Goal: Information Seeking & Learning: Learn about a topic

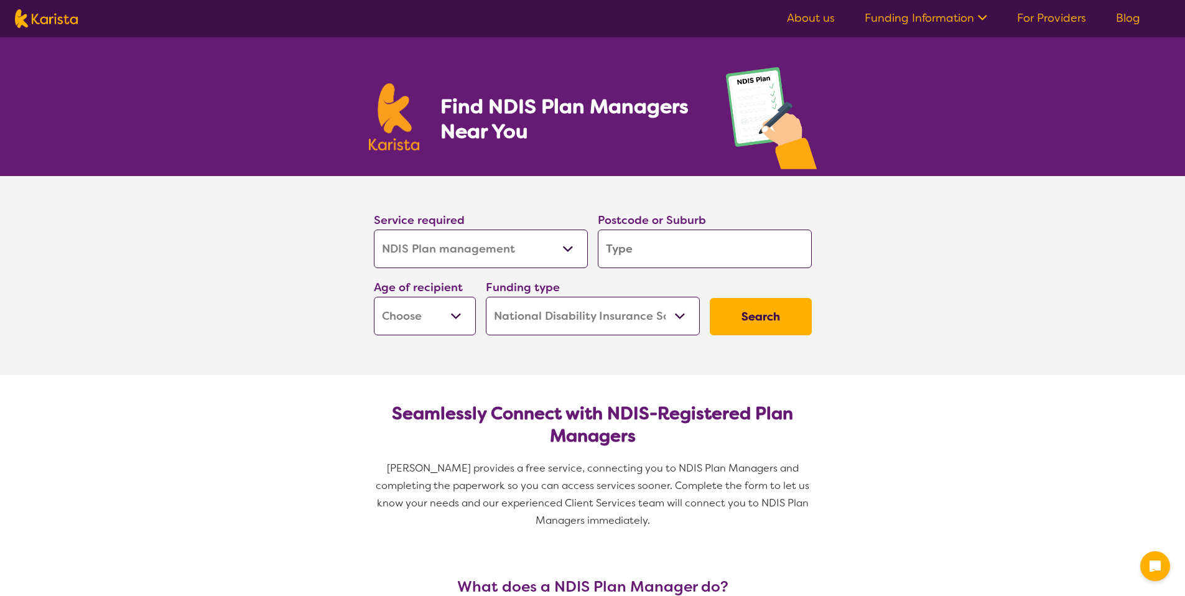
select select "NDIS Plan management"
select select "NDIS"
select select "NDIS Plan management"
select select "NDIS"
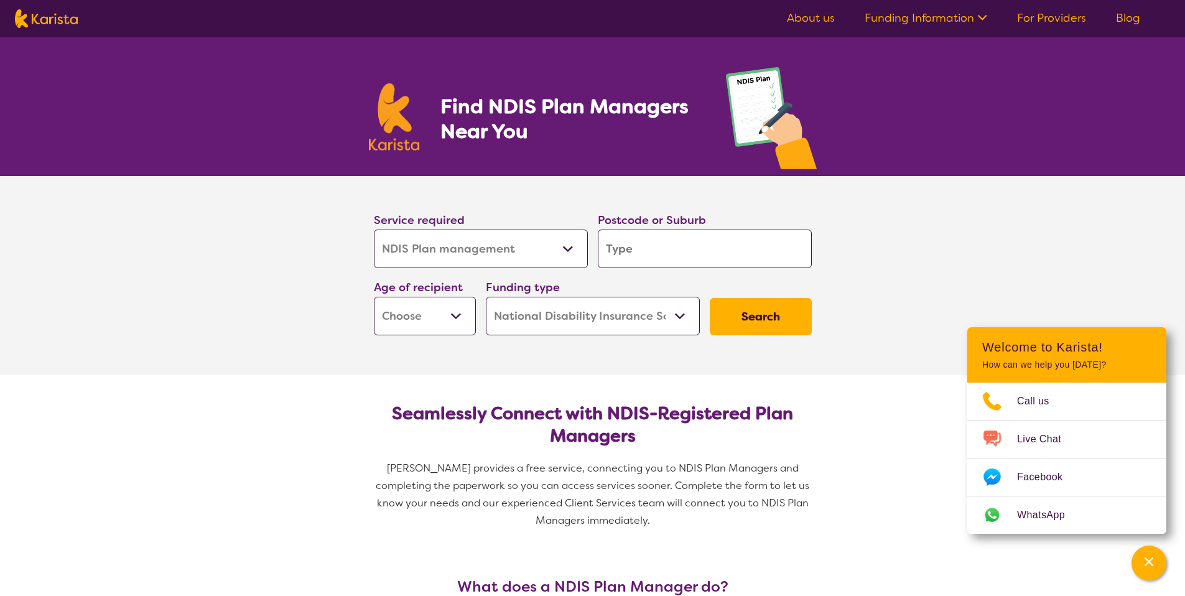
click at [671, 247] on input "search" at bounding box center [705, 248] width 214 height 39
type input "2"
type input "25"
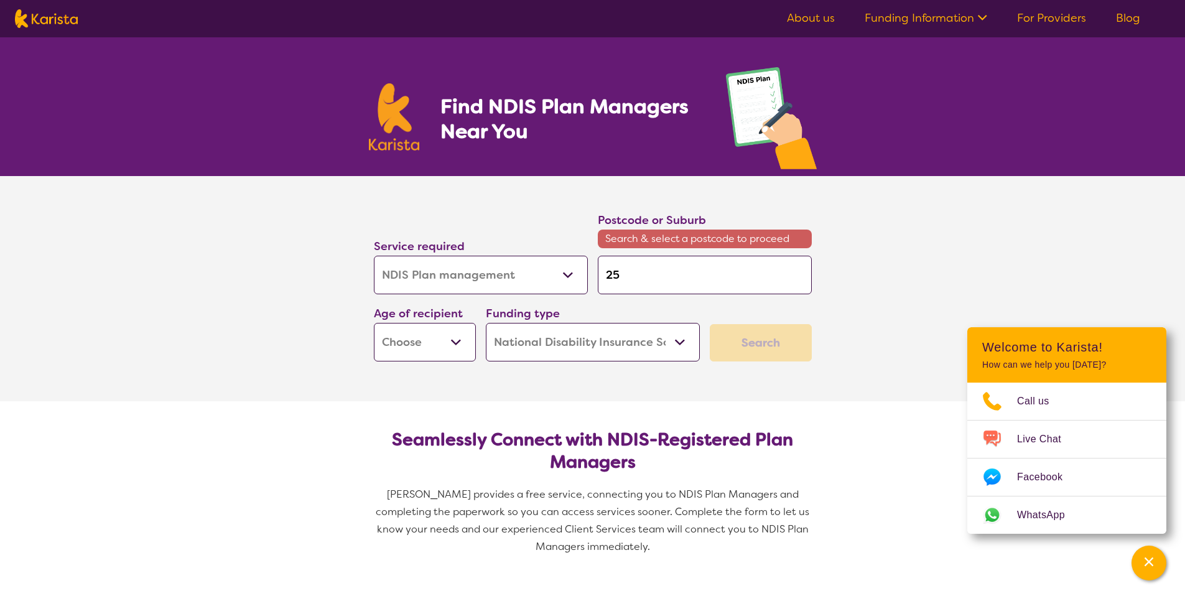
type input "257"
type input "2575"
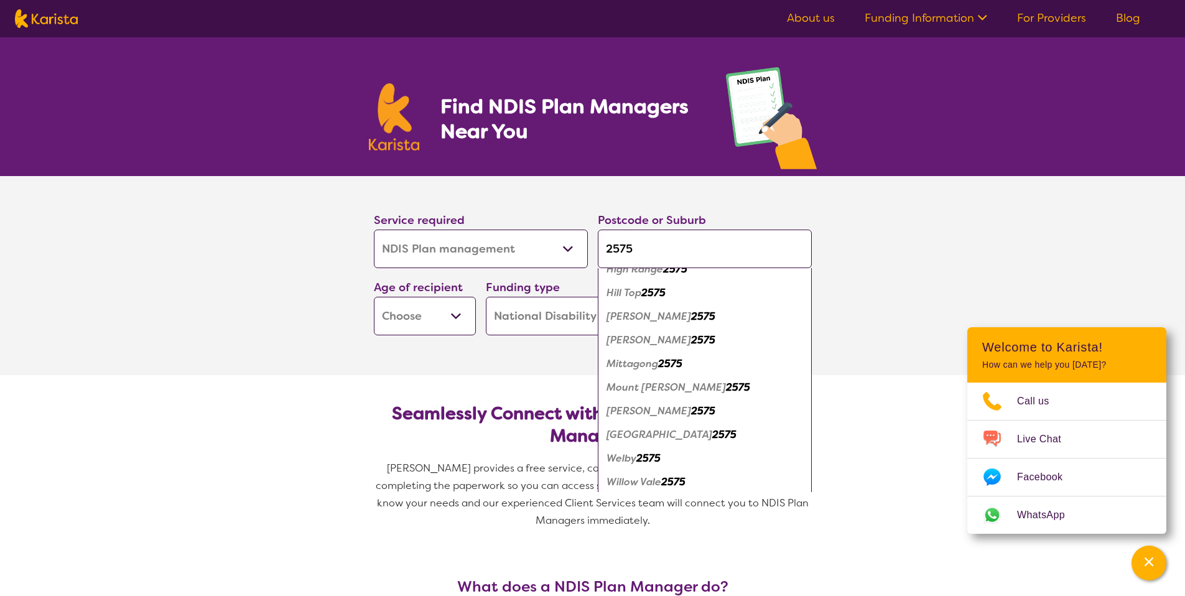
scroll to position [182, 0]
type input "2575"
click at [669, 365] on em "2575" at bounding box center [670, 360] width 24 height 13
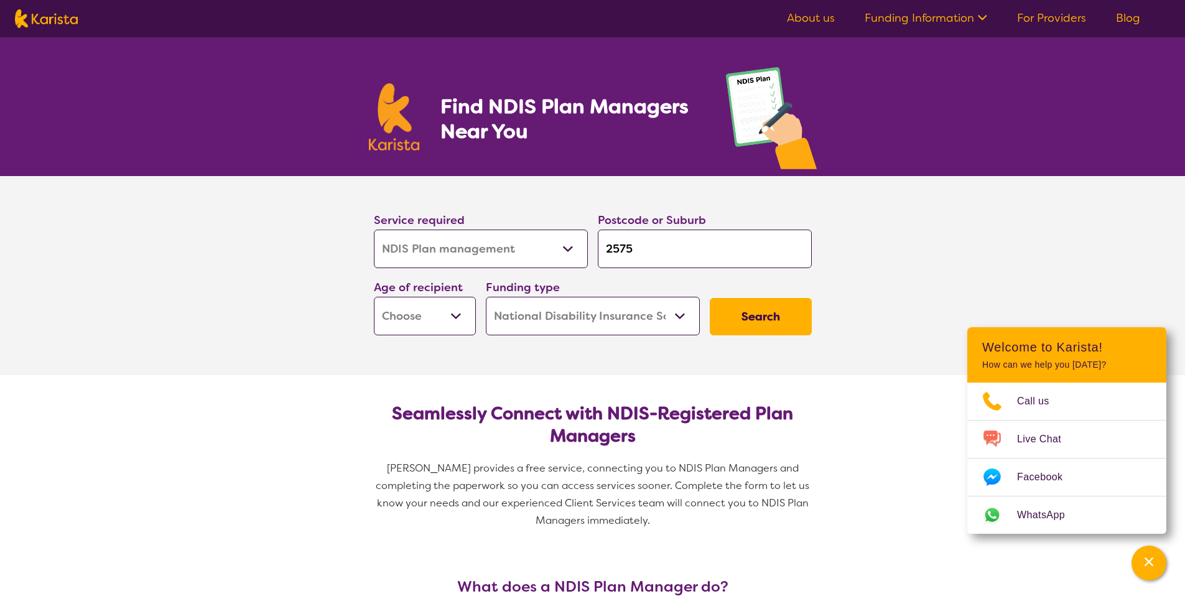
scroll to position [0, 0]
click at [462, 313] on select "Early Childhood - 0 to 9 Child - 10 to 11 Adolescent - 12 to 17 Adult - 18 to 6…" at bounding box center [425, 316] width 102 height 39
select select "AS"
click at [374, 297] on select "Early Childhood - 0 to 9 Child - 10 to 11 Adolescent - 12 to 17 Adult - 18 to 6…" at bounding box center [425, 316] width 102 height 39
select select "AS"
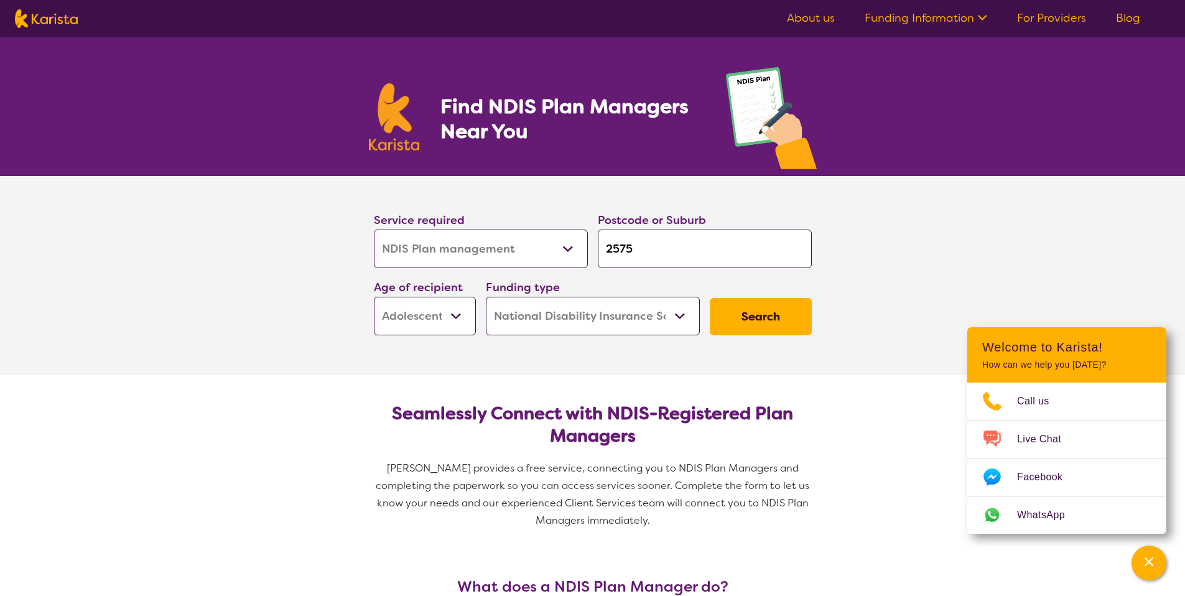
click at [681, 313] on select "Home Care Package (HCP) National Disability Insurance Scheme (NDIS) I don't know" at bounding box center [593, 316] width 214 height 39
click at [486, 297] on select "Home Care Package (HCP) National Disability Insurance Scheme (NDIS) I don't know" at bounding box center [593, 316] width 214 height 39
click at [746, 320] on button "Search" at bounding box center [760, 316] width 102 height 37
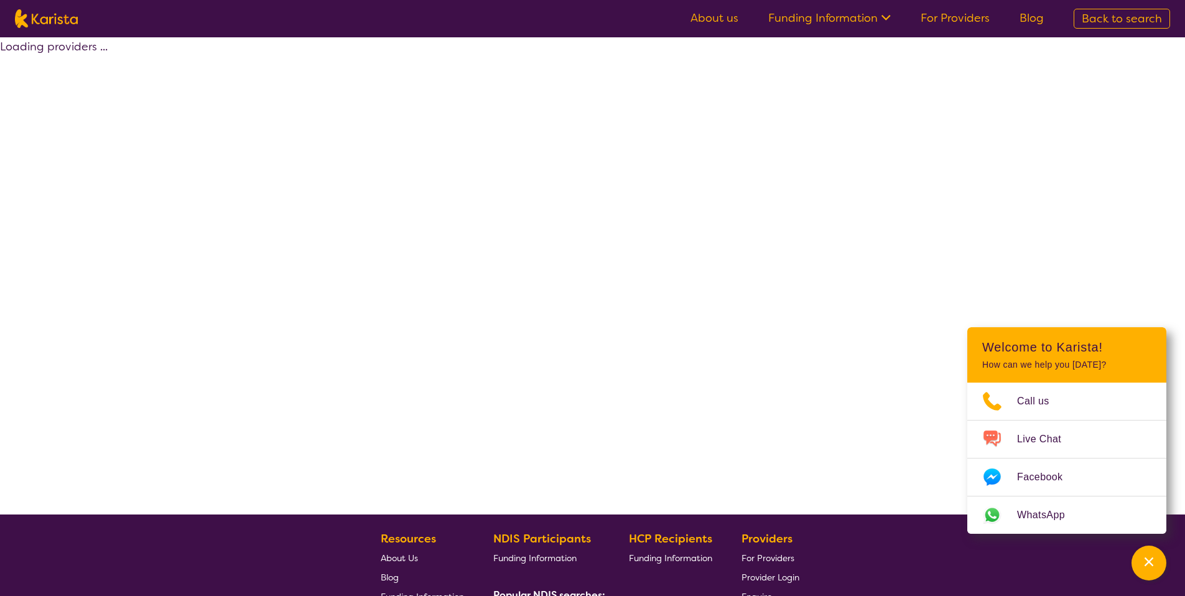
select select "by_score"
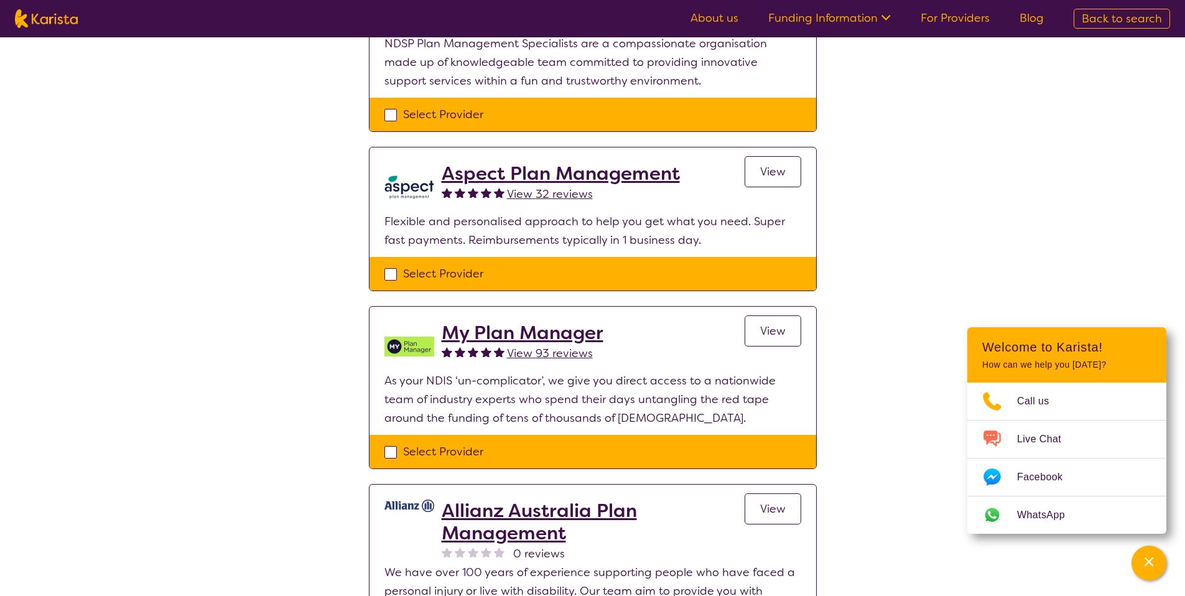
scroll to position [769, 0]
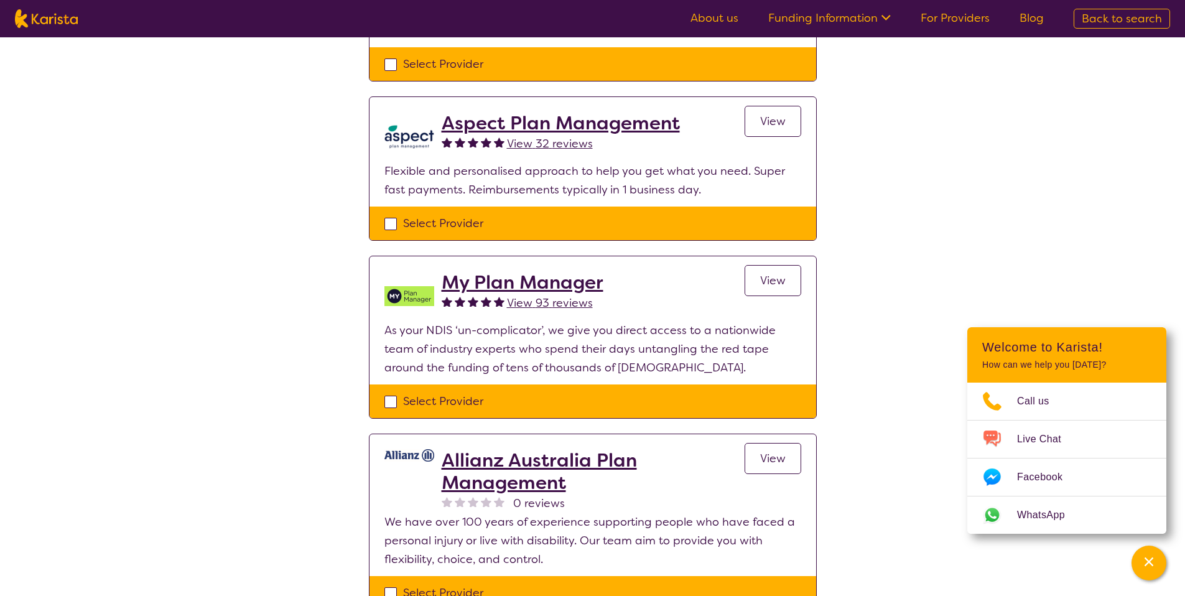
click at [766, 279] on span "View" at bounding box center [772, 280] width 25 height 15
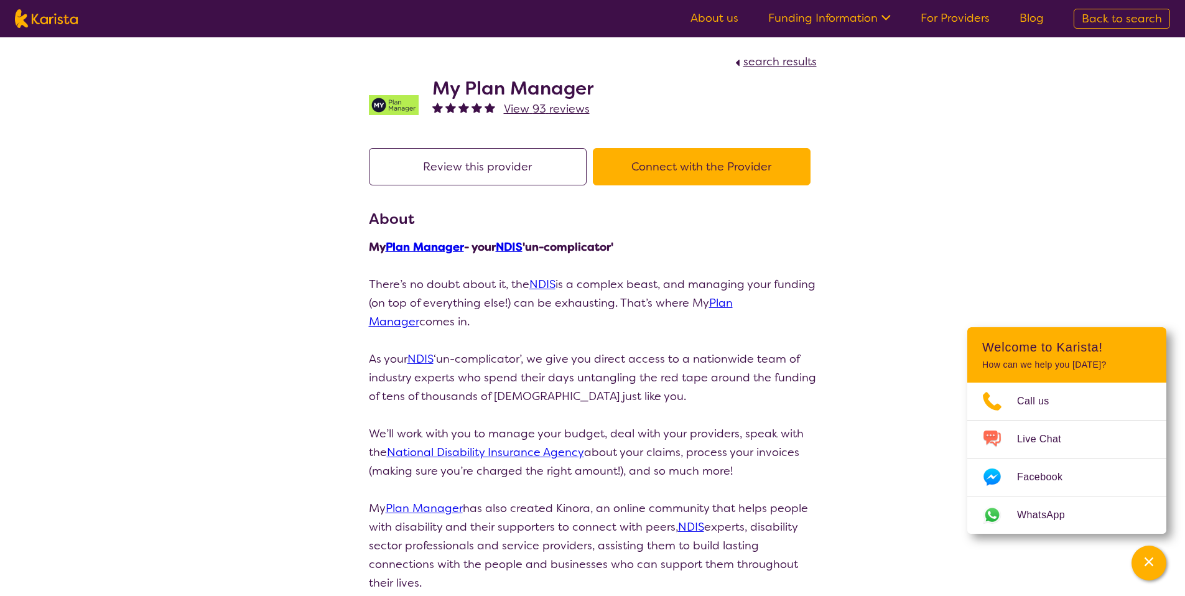
select select "by_score"
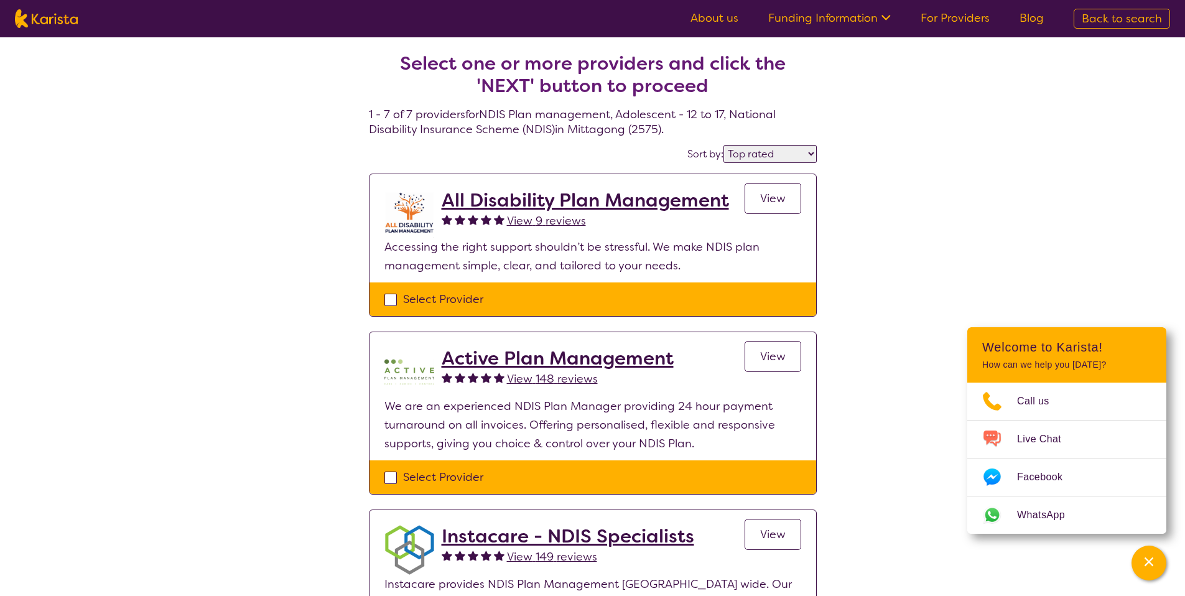
click at [560, 200] on h2 "All Disability Plan Management" at bounding box center [584, 200] width 287 height 22
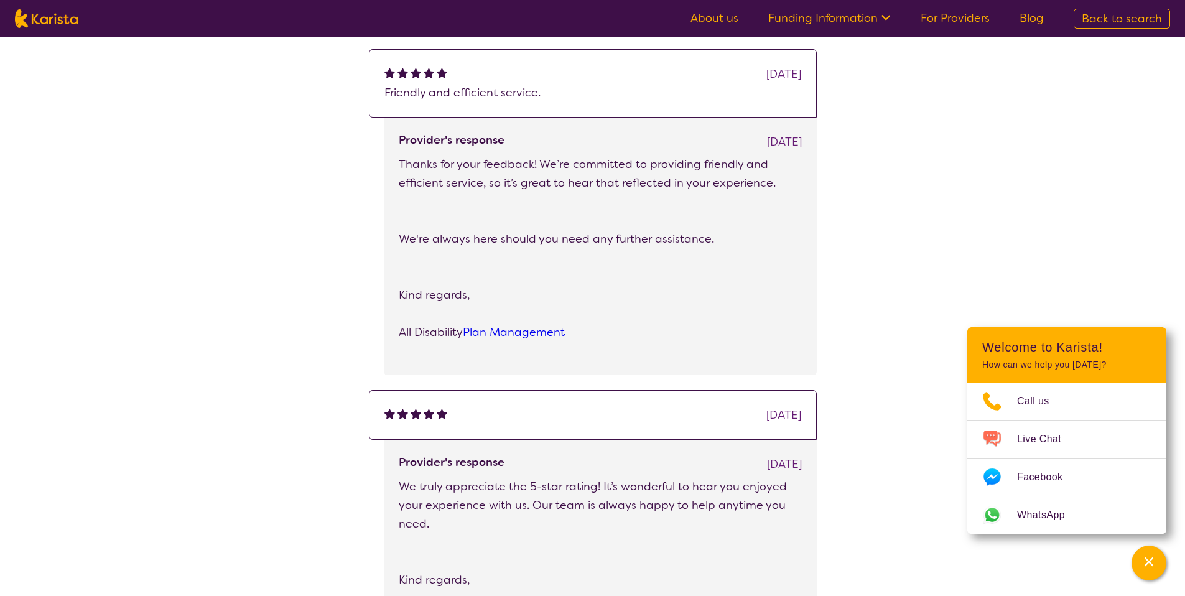
scroll to position [1783, 0]
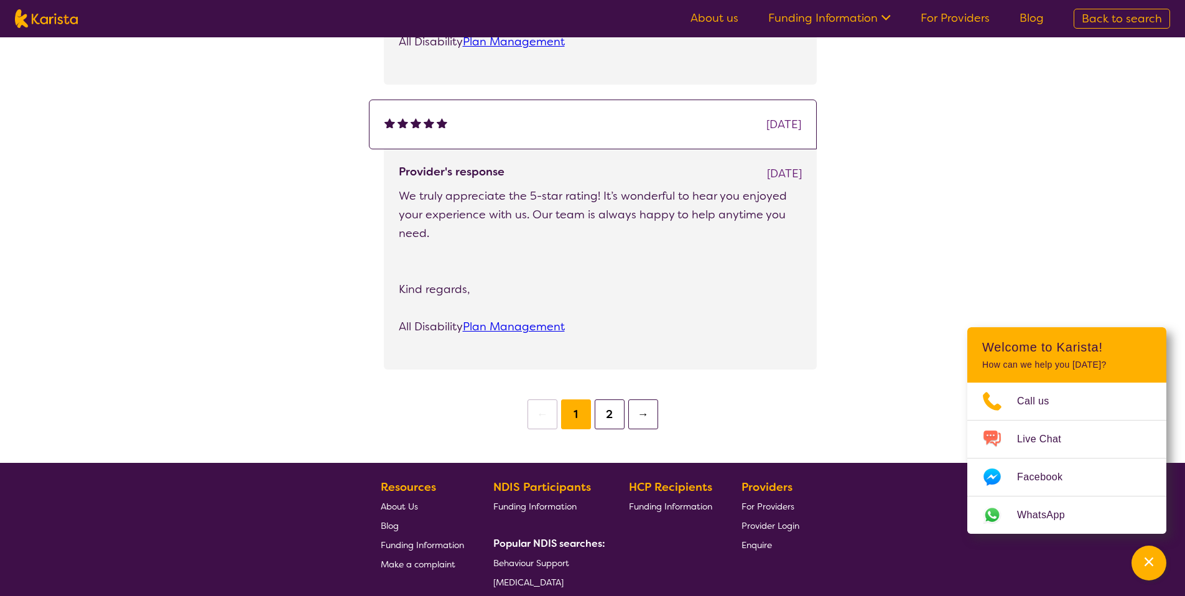
click at [642, 417] on button "→" at bounding box center [643, 414] width 30 height 30
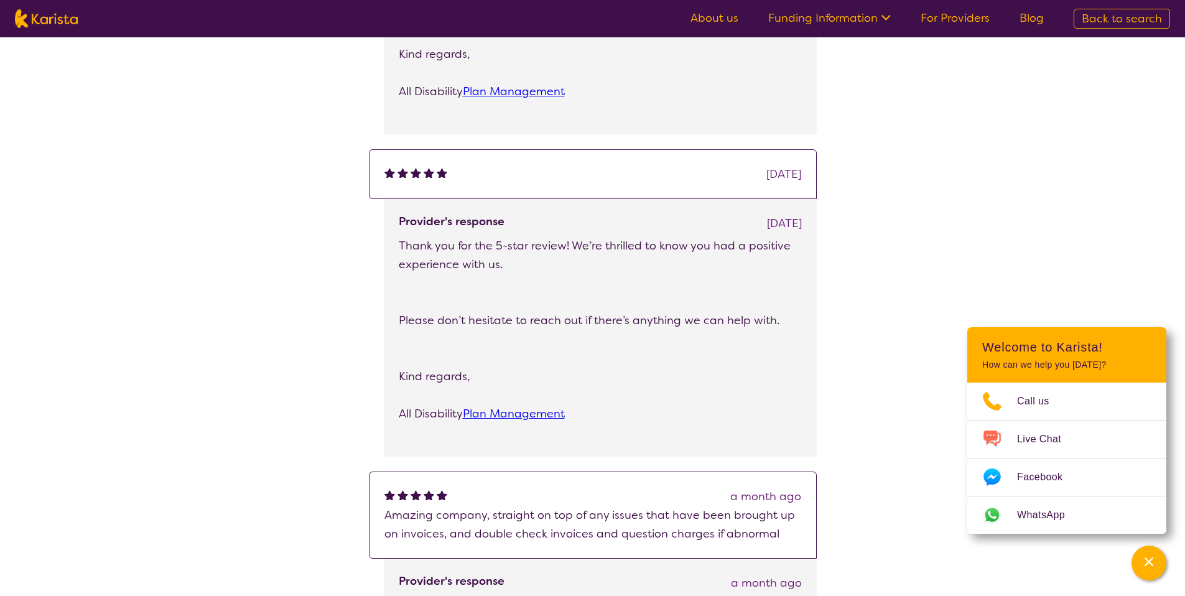
scroll to position [1880, 0]
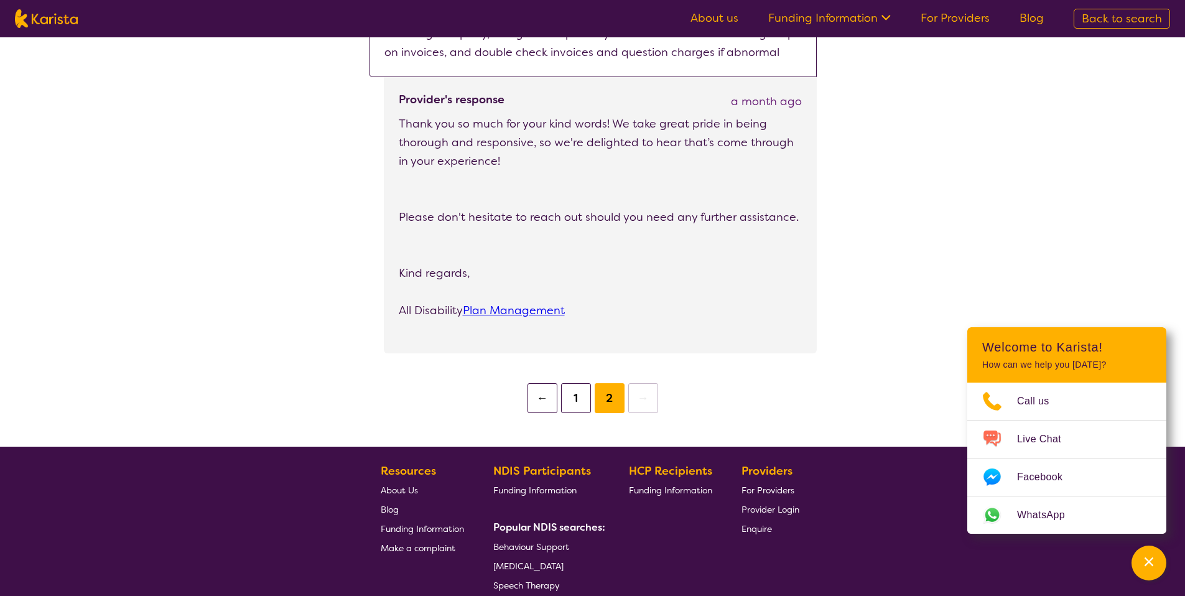
click at [573, 400] on button "1" at bounding box center [576, 398] width 30 height 30
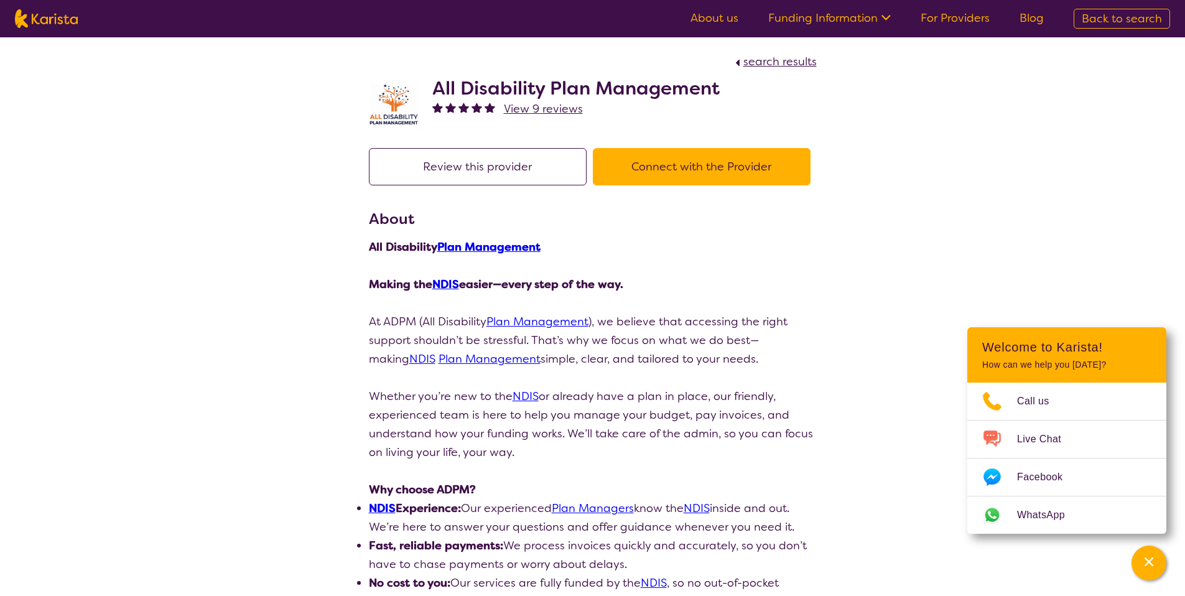
click at [563, 110] on span "View 9 reviews" at bounding box center [543, 108] width 79 height 15
